Goal: Information Seeking & Learning: Learn about a topic

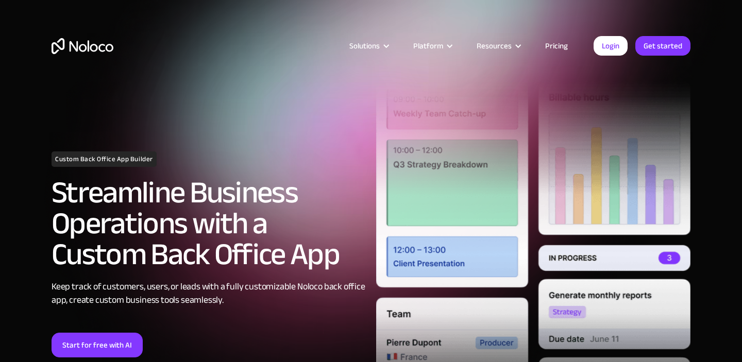
click at [557, 48] on link "Pricing" at bounding box center [556, 45] width 48 height 13
